Goal: Transaction & Acquisition: Obtain resource

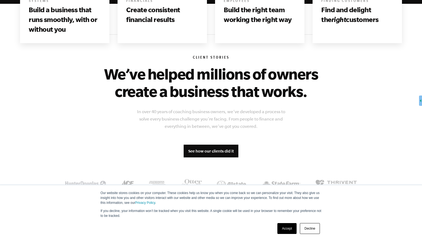
scroll to position [110, 0]
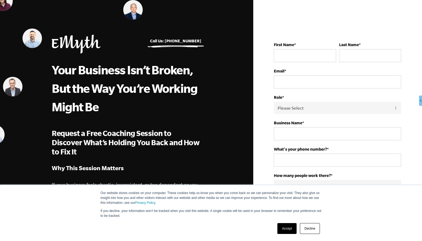
click at [285, 229] on link "Accept" at bounding box center [287, 228] width 19 height 11
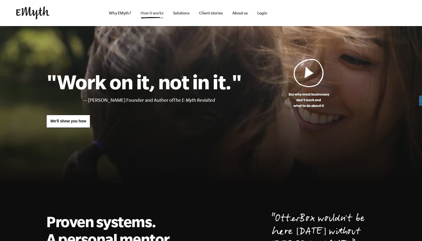
click at [146, 13] on link "How it works" at bounding box center [152, 13] width 32 height 26
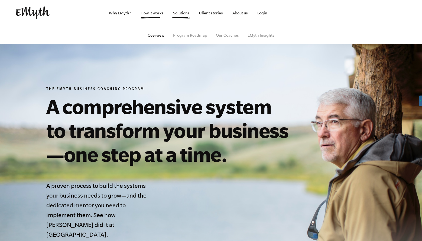
click at [178, 13] on link "Solutions" at bounding box center [181, 13] width 25 height 26
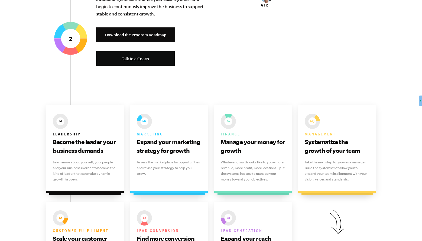
scroll to position [704, 0]
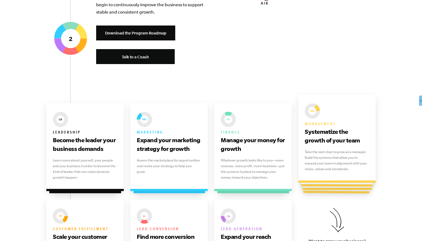
click at [330, 139] on h3 "Systematize the growth of your team" at bounding box center [337, 135] width 65 height 17
click at [330, 184] on div at bounding box center [337, 146] width 72 height 82
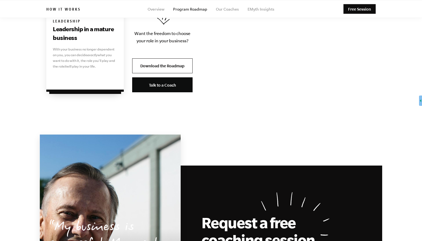
scroll to position [1247, 0]
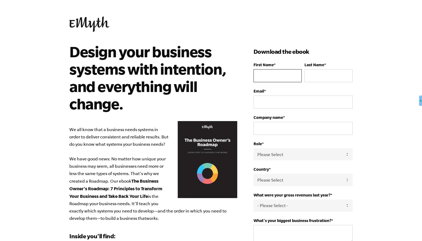
click at [271, 75] on input "First Name *" at bounding box center [278, 75] width 48 height 13
type input "Griffen"
type input "Bradds"
type input "griffen.bradds@gmail.com"
type input "na"
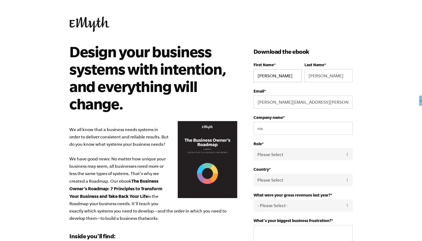
select select "United States"
type input "17604928480"
click at [281, 155] on select "Please Select Owner Partner / Co-Owner Executive Employee / Other" at bounding box center [303, 154] width 99 height 12
select select "Owner"
click at [254, 148] on select "Please Select Owner Partner / Co-Owner Executive Employee / Other" at bounding box center [303, 154] width 99 height 12
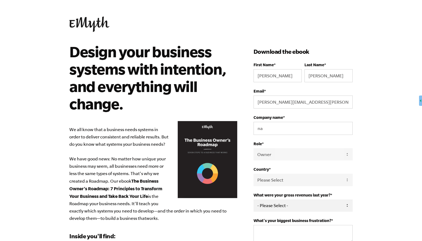
click at [320, 209] on select "- Please Select - 0-75K 76-150K 151-275K 276-500K 501-750K 751-1M 1-2.5M 2.5-5M…" at bounding box center [303, 205] width 99 height 12
select select "0-75K"
click at [254, 199] on select "- Please Select - 0-75K 76-150K 151-275K 276-500K 501-750K 751-1M 1-2.5M 2.5-5M…" at bounding box center [303, 205] width 99 height 12
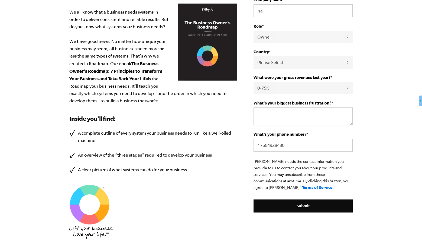
scroll to position [118, 0]
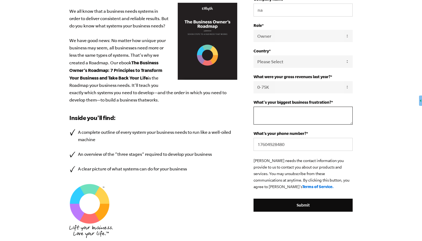
click at [282, 113] on textarea "What's your biggest business frustration? *" at bounding box center [303, 116] width 99 height 18
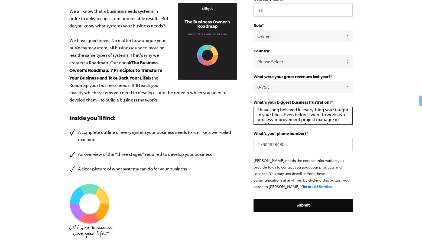
click at [333, 109] on textarea "I have long believed in everything your taught in your book. Even before I went…" at bounding box center [303, 116] width 99 height 18
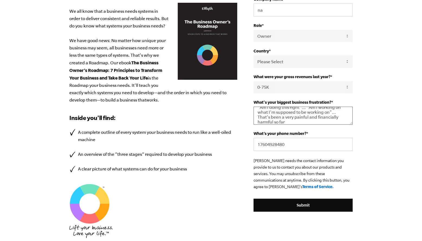
scroll to position [99, 0]
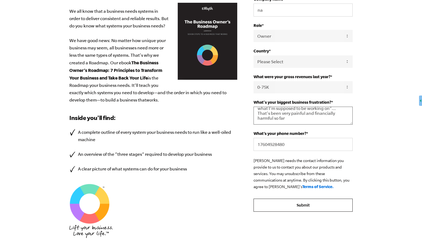
type textarea "I have long believed in everything you taught in your book. Even before I went …"
click at [297, 203] on input "Submit" at bounding box center [303, 204] width 99 height 13
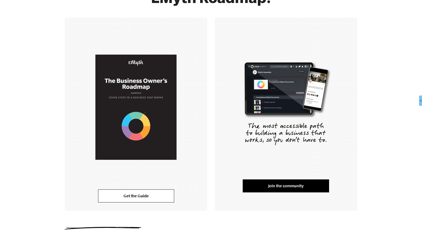
scroll to position [78, 0]
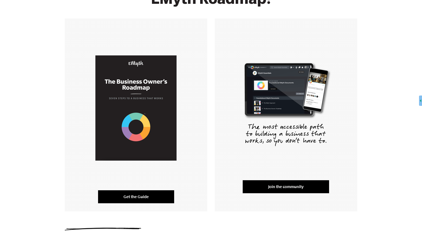
click at [125, 195] on link "Get the Guide" at bounding box center [136, 196] width 76 height 13
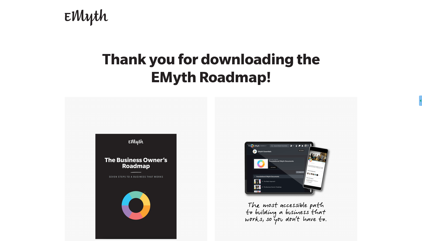
scroll to position [129, 0]
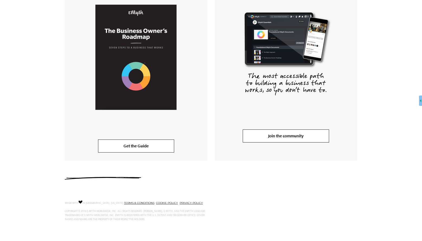
click at [269, 136] on link "Join the community" at bounding box center [286, 135] width 86 height 13
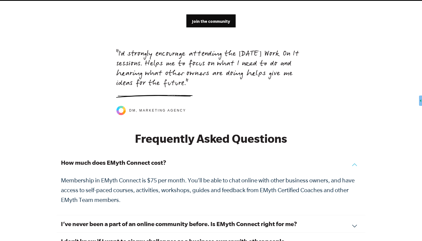
scroll to position [1723, 0]
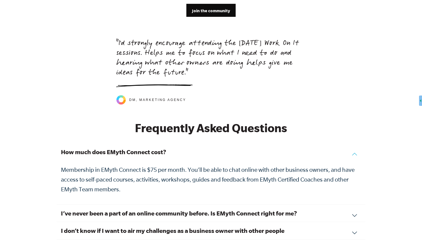
click at [355, 147] on div "How much does EMyth Connect cost? Membership in EMyth Connect is $75 per month.…" at bounding box center [211, 174] width 309 height 62
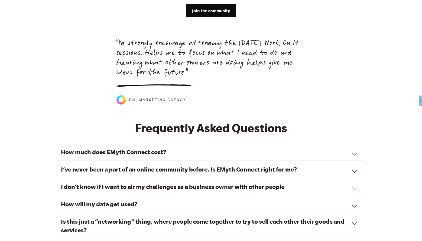
click at [356, 165] on div "I’ve never been a part of an online community before. Is EMyth Connect right fo…" at bounding box center [211, 168] width 309 height 17
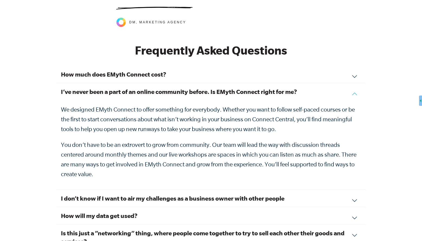
scroll to position [1801, 0]
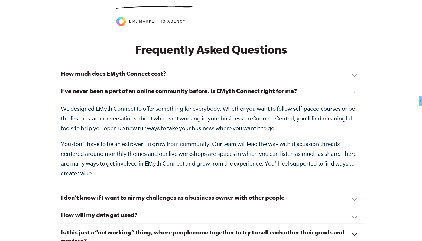
click at [355, 191] on div "I don’t know if I want to air my challenges as a business owner with other peop…" at bounding box center [211, 197] width 309 height 17
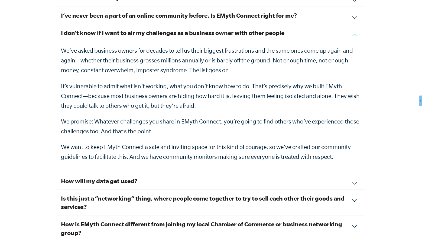
scroll to position [1888, 0]
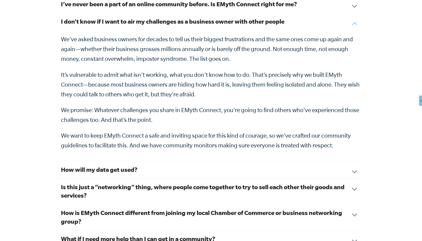
click at [356, 164] on div "How will my data get used? What you share in EMyth Connect is personal and priv…" at bounding box center [211, 169] width 309 height 17
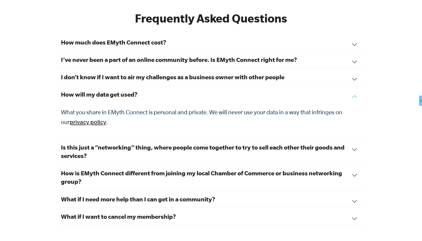
scroll to position [1825, 0]
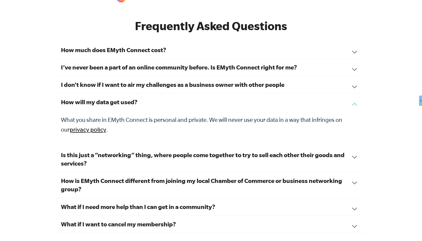
click at [356, 150] on div "Is this just a “networking” thing, where people come together to try to sell ea…" at bounding box center [211, 159] width 309 height 26
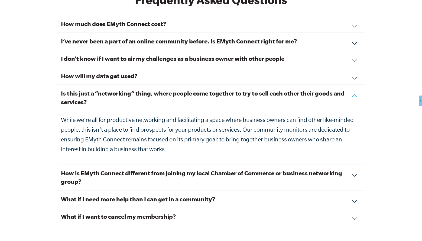
scroll to position [1852, 0]
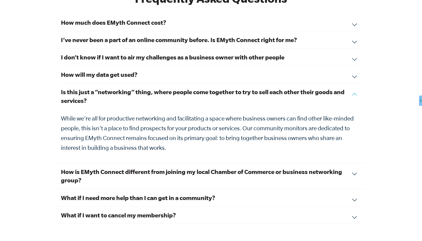
click at [355, 168] on div "How is EMyth Connect different from joining my local Chamber of Commerce or bus…" at bounding box center [211, 176] width 309 height 26
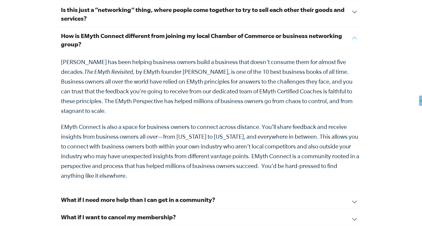
scroll to position [1940, 0]
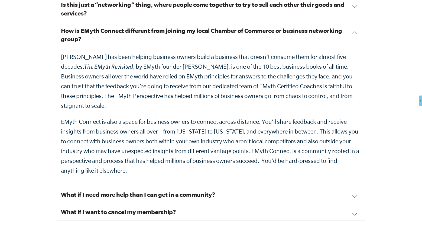
click at [355, 186] on div "What if I need more help than I can get in a community? EMyth Connect is the fi…" at bounding box center [211, 194] width 309 height 17
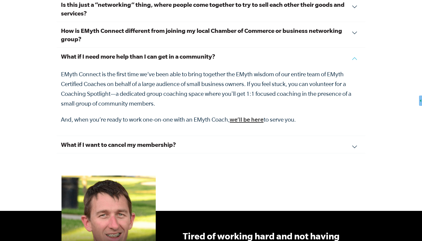
click at [354, 140] on div "What if I want to cancel my membership? We hope you feel the value of your conn…" at bounding box center [211, 144] width 309 height 17
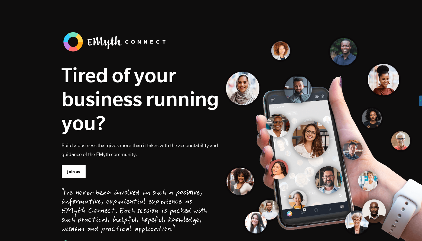
scroll to position [0, 0]
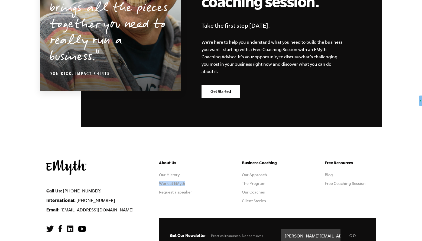
scroll to position [839, 0]
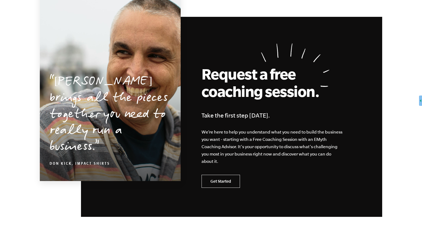
click at [211, 180] on link "Get Started" at bounding box center [221, 181] width 38 height 13
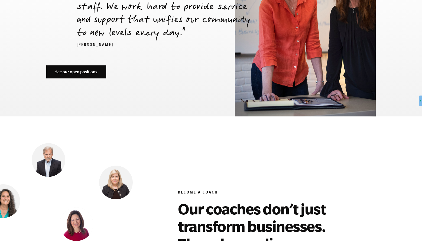
scroll to position [1931, 0]
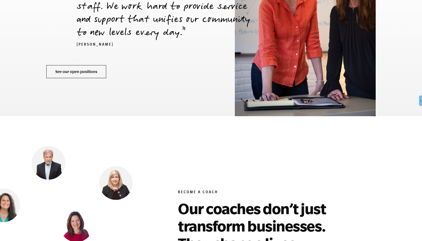
click at [56, 65] on link "See our open positions" at bounding box center [76, 71] width 60 height 13
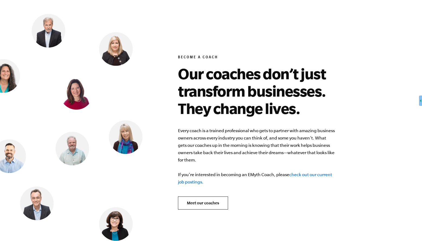
scroll to position [2130, 0]
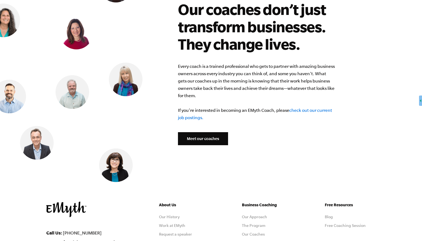
click at [188, 132] on link "Meet our coaches" at bounding box center [203, 138] width 50 height 13
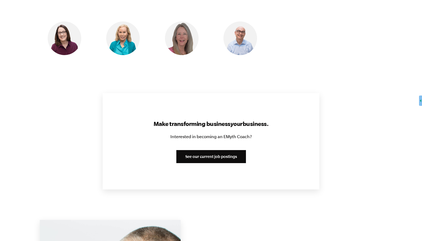
scroll to position [596, 0]
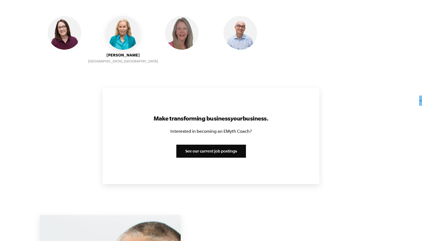
click at [124, 41] on img at bounding box center [123, 33] width 34 height 34
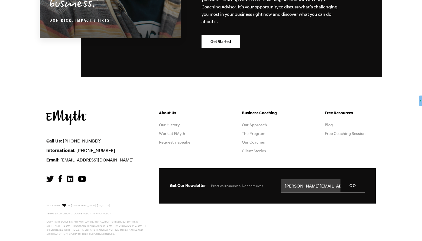
scroll to position [969, 0]
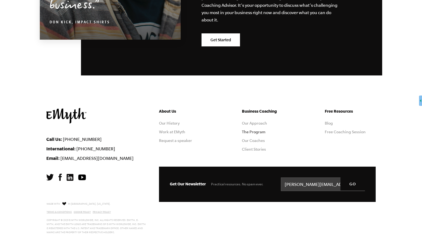
click at [245, 130] on link "The Program" at bounding box center [254, 132] width 24 height 4
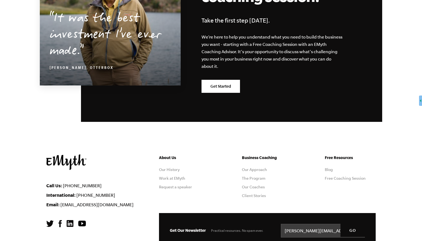
scroll to position [2656, 0]
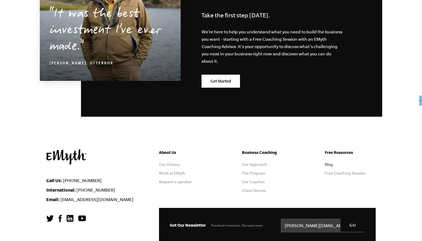
click at [328, 162] on link "Blog" at bounding box center [329, 164] width 8 height 4
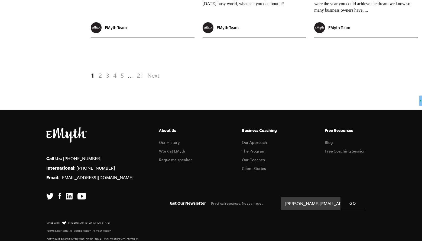
scroll to position [1103, 0]
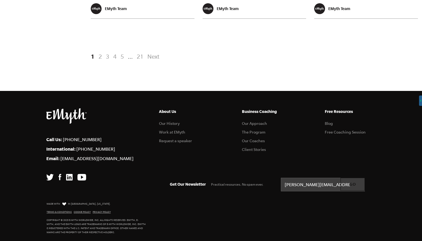
click at [352, 184] on input "GO" at bounding box center [353, 184] width 24 height 13
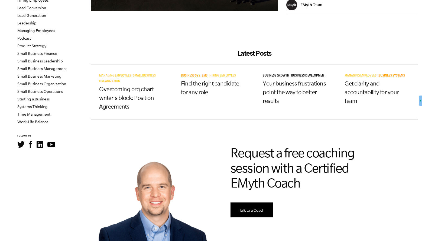
scroll to position [127, 0]
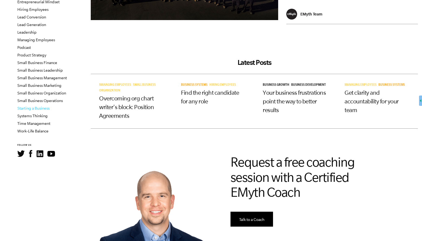
click at [18, 107] on link "Starting a Business" at bounding box center [33, 108] width 32 height 4
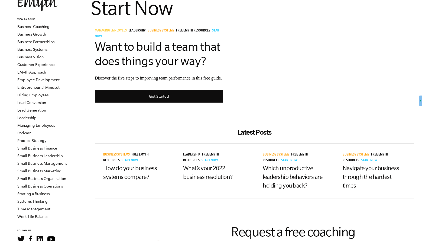
scroll to position [44, 0]
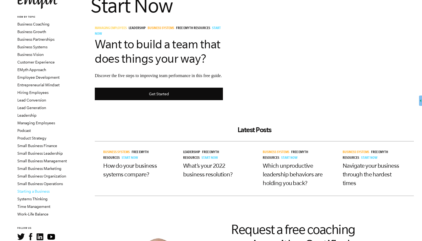
click at [23, 190] on link "Starting a Business" at bounding box center [33, 191] width 32 height 4
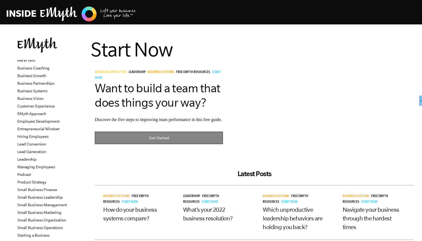
click at [150, 144] on link "Get Started" at bounding box center [159, 137] width 128 height 13
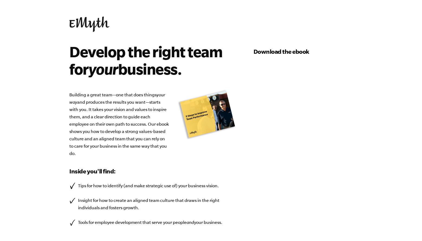
select select "0-75K"
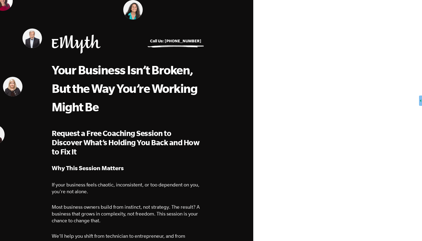
select select "Owner"
select select "0-75K"
select select "United States"
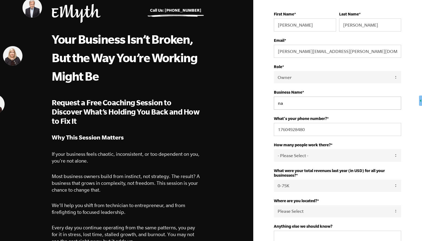
scroll to position [37, 0]
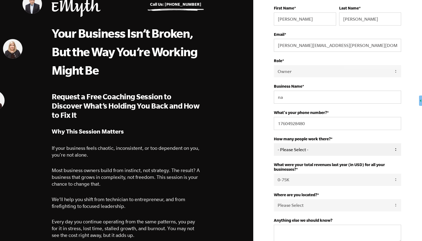
click at [313, 149] on select "- Please Select - 50+ 35-49 20-34 10-19 4-9 1-3 0 tfa_105 tfa_106 tfa_107 tfa_1…" at bounding box center [337, 149] width 127 height 12
select select "0-2"
click at [274, 143] on select "- Please Select - 50+ 35-49 20-34 10-19 4-9 1-3 0 tfa_105 tfa_106 tfa_107 tfa_1…" at bounding box center [337, 149] width 127 height 12
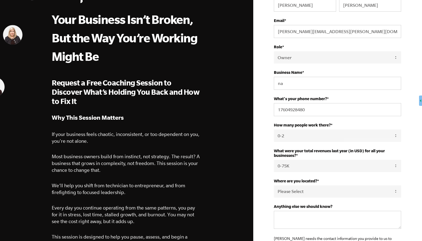
scroll to position [59, 0]
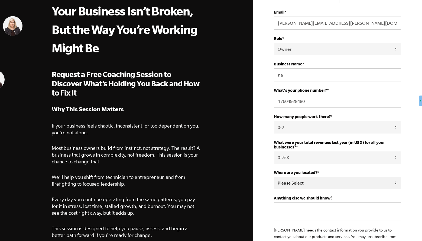
click at [389, 182] on select "Please Select United States Afghanistan Åland Islands Albania Algeria American …" at bounding box center [337, 183] width 127 height 12
click at [274, 177] on select "Please Select United States Afghanistan Åland Islands Albania Algeria American …" at bounding box center [337, 183] width 127 height 12
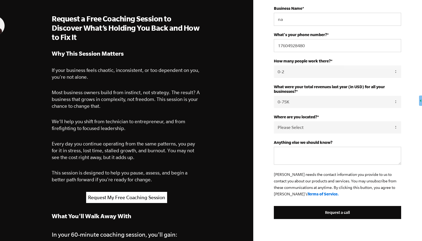
scroll to position [124, 0]
